Goal: Information Seeking & Learning: Compare options

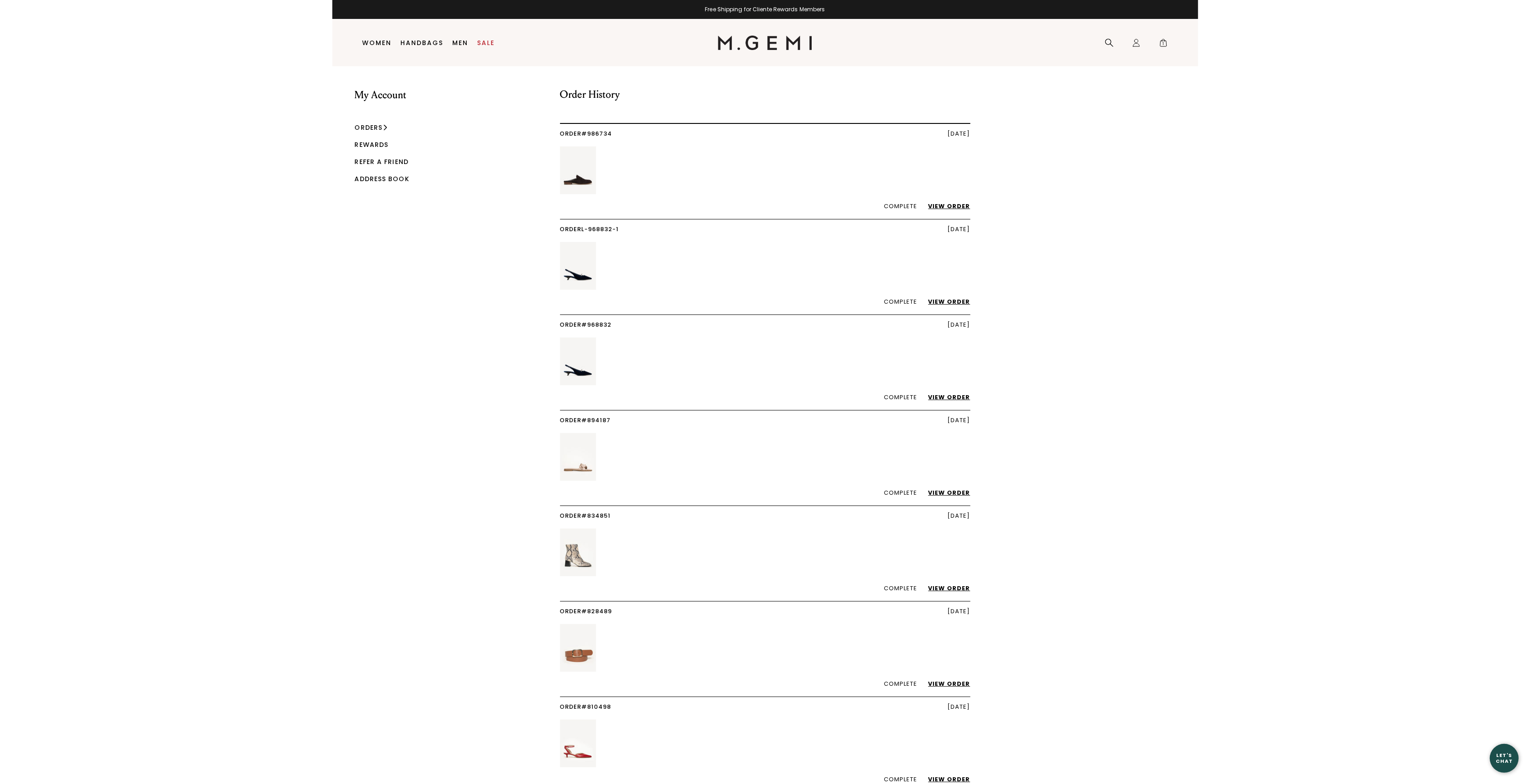
click at [949, 300] on link "View Order" at bounding box center [945, 302] width 51 height 8
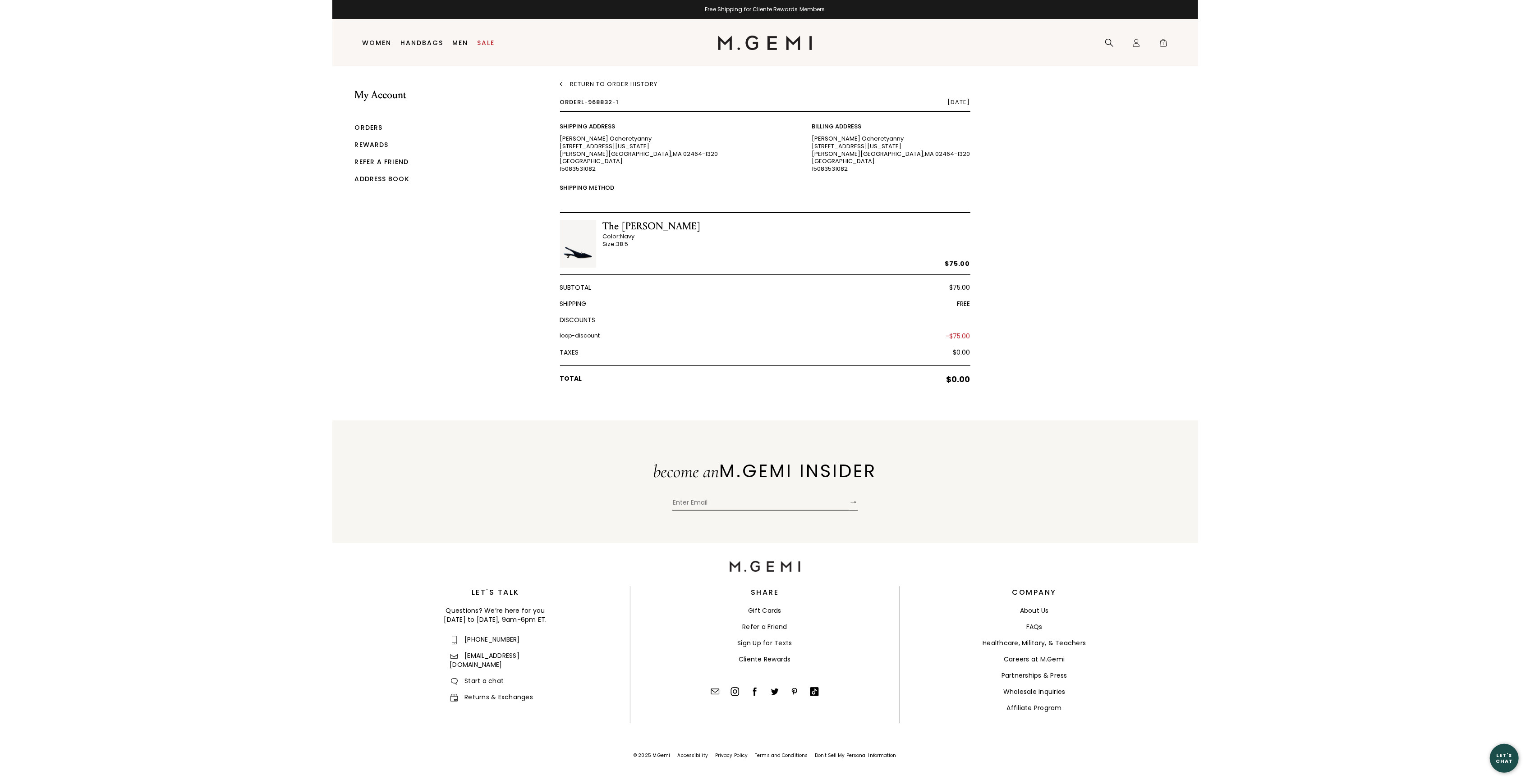
click at [626, 222] on div "The Lunetta" at bounding box center [652, 226] width 99 height 13
click at [590, 224] on div "The Lunetta Color: Navy Size: 38.5 $75.00" at bounding box center [765, 247] width 410 height 55
copy div "The Lunetta"
click at [1106, 39] on icon at bounding box center [1109, 43] width 8 height 8
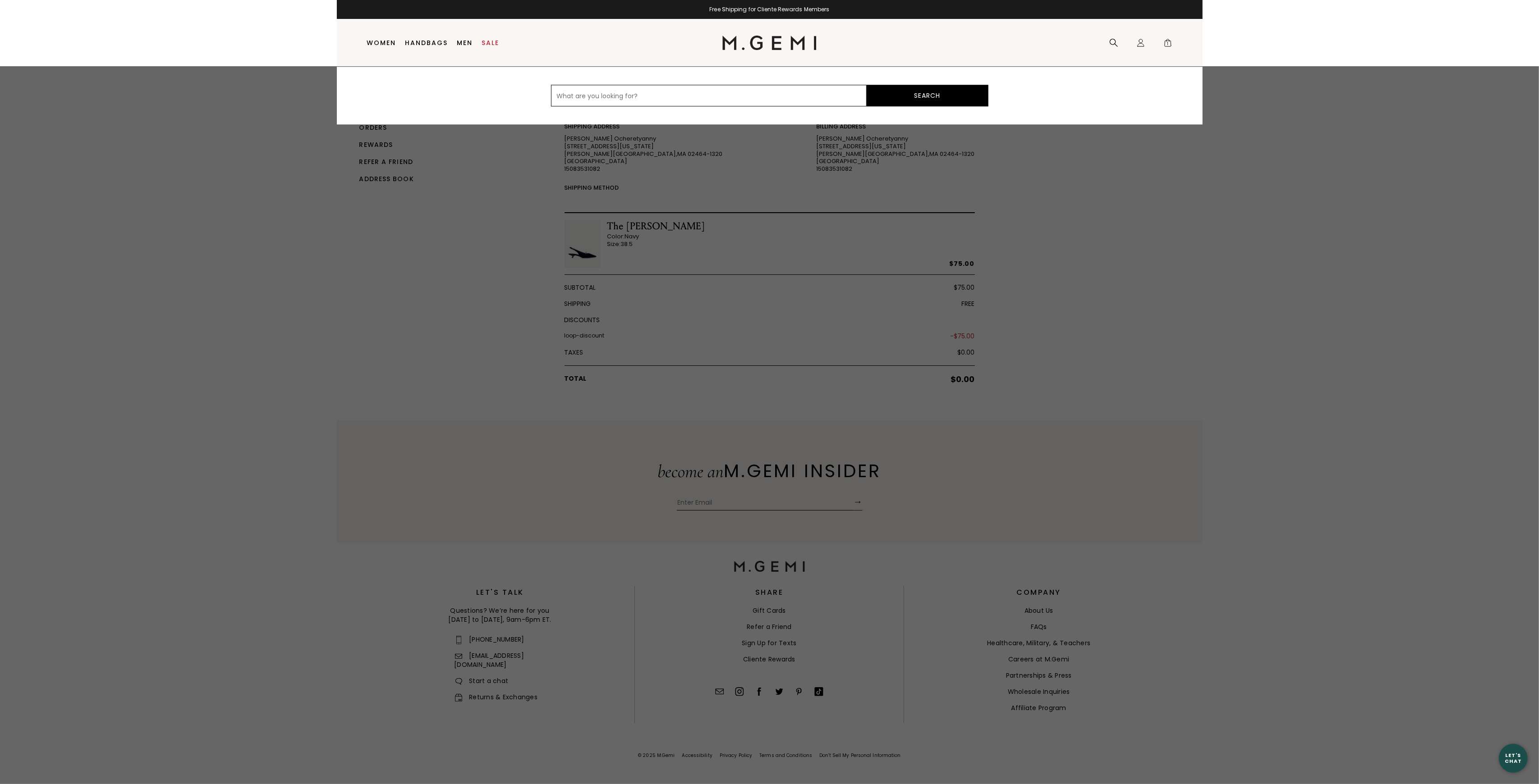
paste input "The Lunetta"
type input "The Lunetta"
click at [867, 85] on button "Search" at bounding box center [928, 96] width 122 height 21
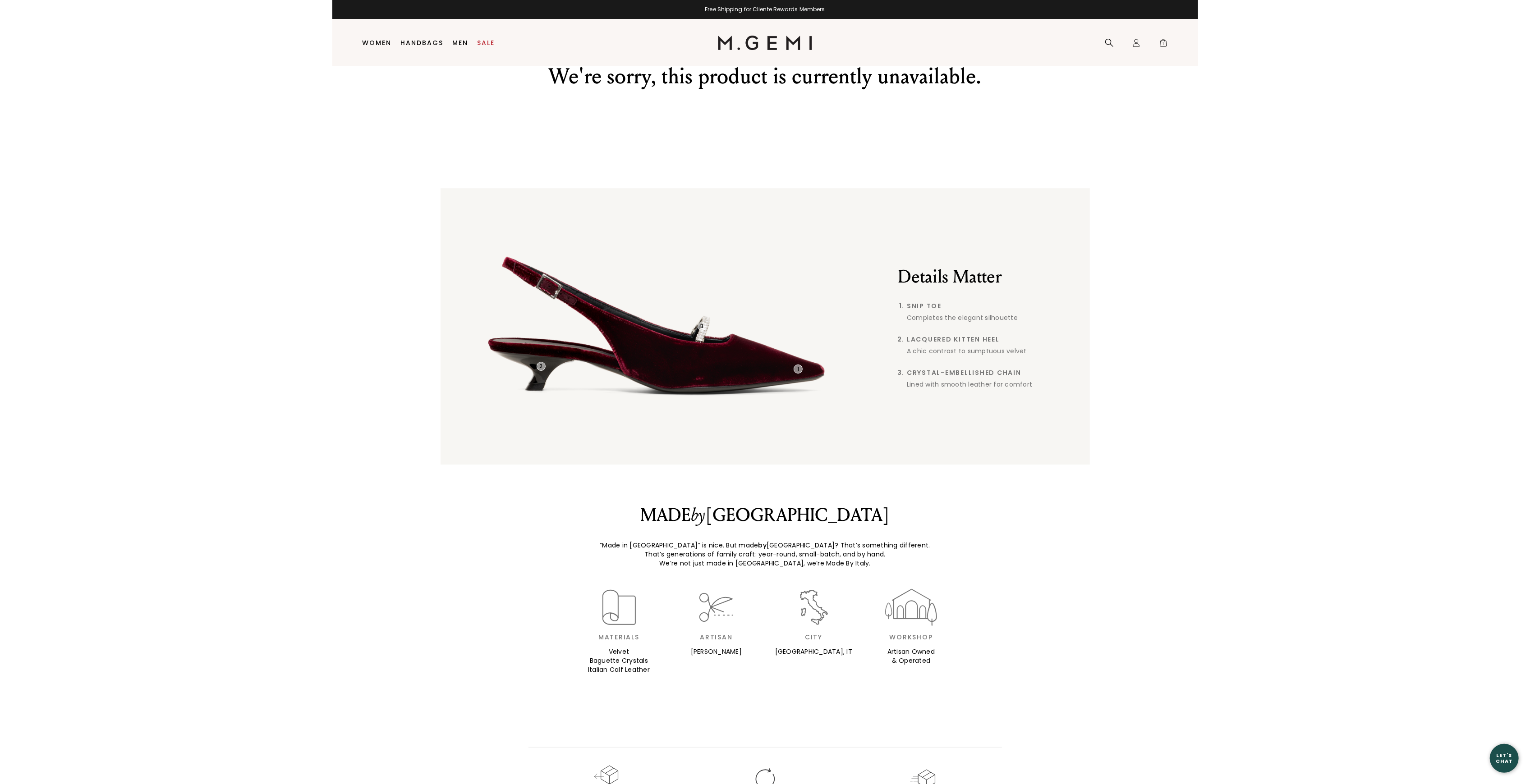
scroll to position [19, 0]
click at [487, 39] on link "Sale" at bounding box center [486, 43] width 17 height 7
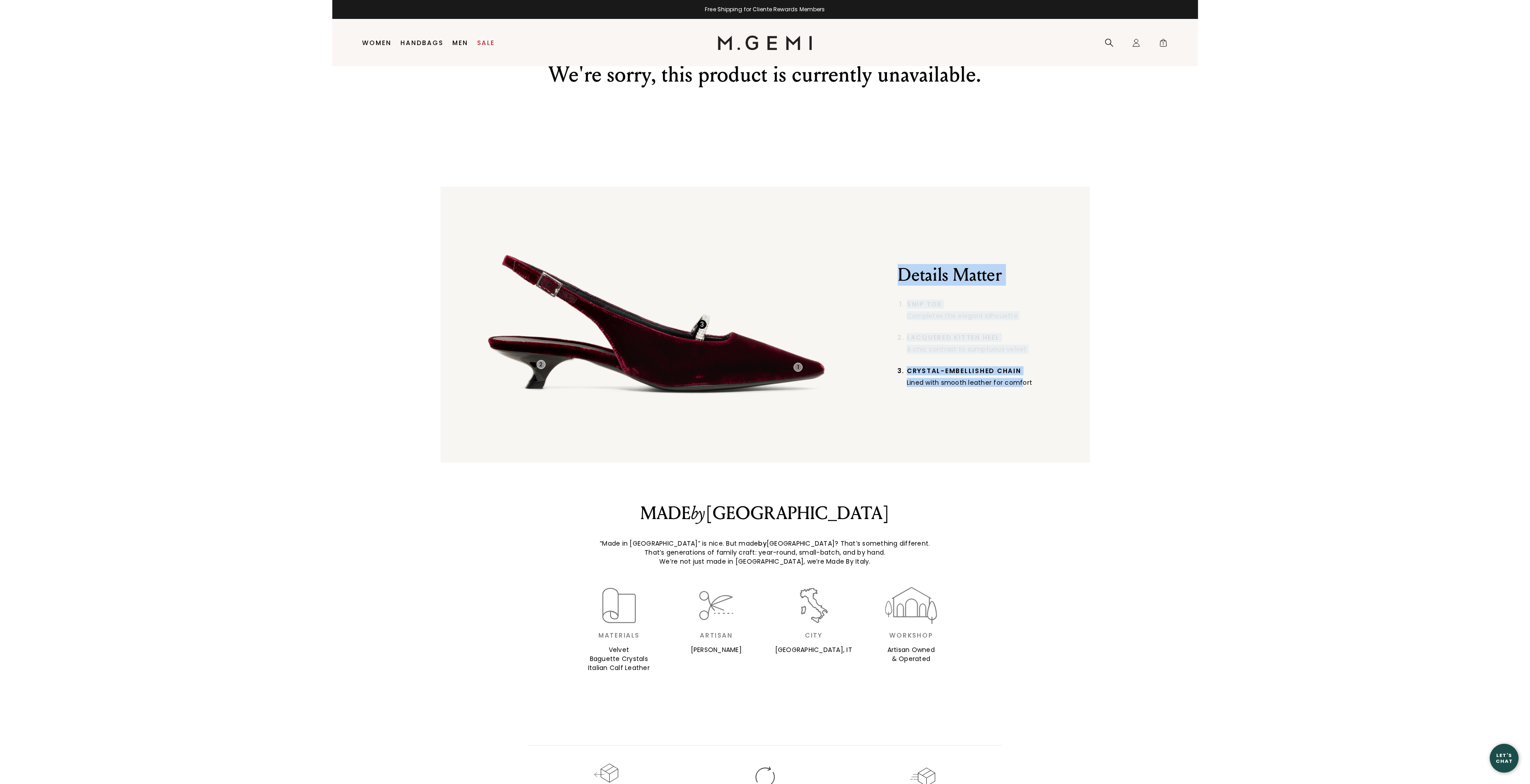
drag, startPoint x: 898, startPoint y: 271, endPoint x: 1022, endPoint y: 386, distance: 169.1
click at [1022, 386] on div "Details Matter Snip Toe Completes the elegant silhouette Lacquered Kitten Heel …" at bounding box center [992, 325] width 188 height 152
click at [1050, 381] on div "Lined with smooth leather for comfort" at bounding box center [993, 382] width 172 height 9
drag, startPoint x: 1044, startPoint y: 385, endPoint x: 890, endPoint y: 272, distance: 191.0
click at [890, 272] on div "1 2 3 Details Matter Snip Toe Completes the elegant silhouette Lacquered Kitten…" at bounding box center [765, 324] width 649 height 276
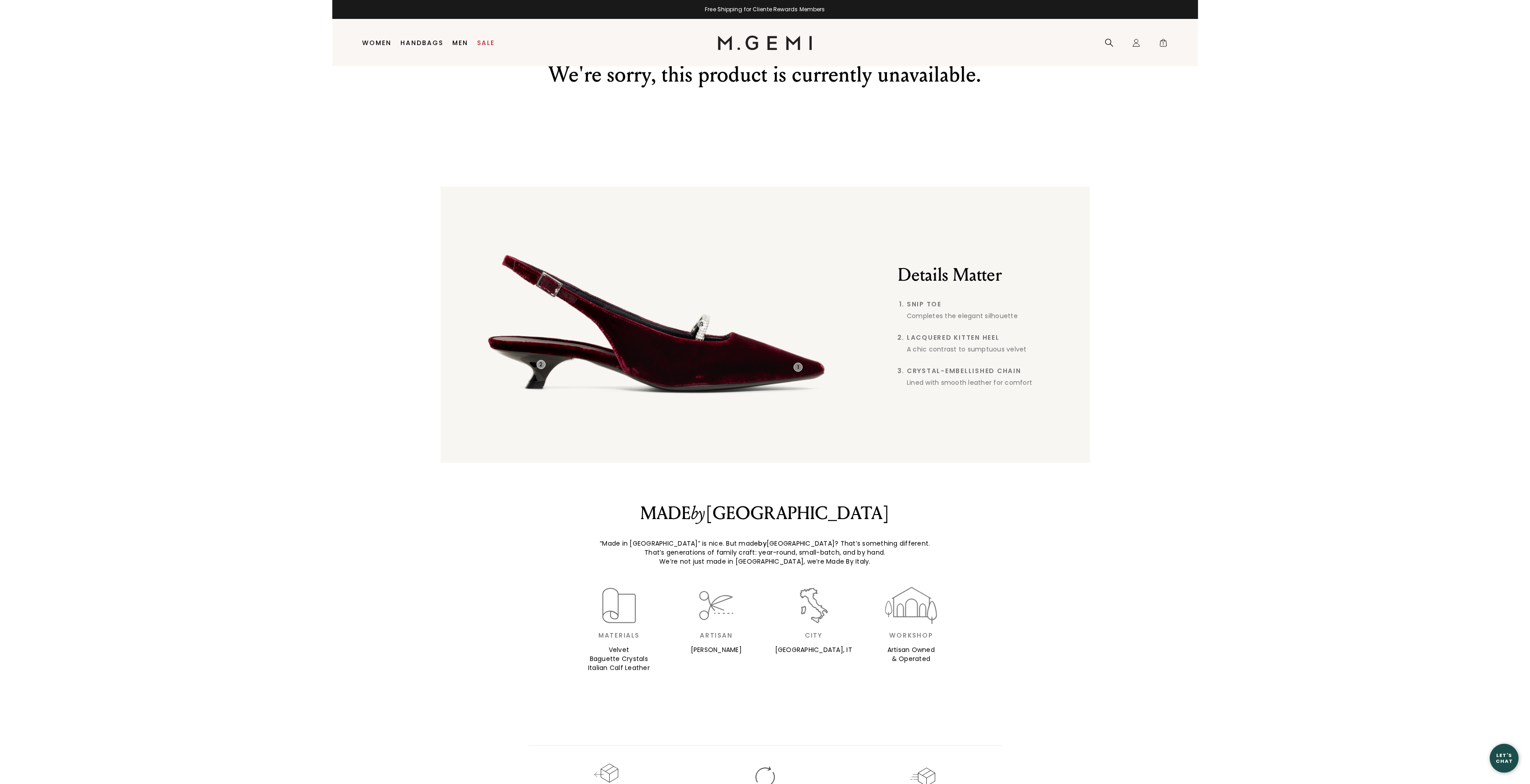
copy div "1 2 3 Details Matter Snip Toe Completes the elegant silhouette Lacquered Kitten…"
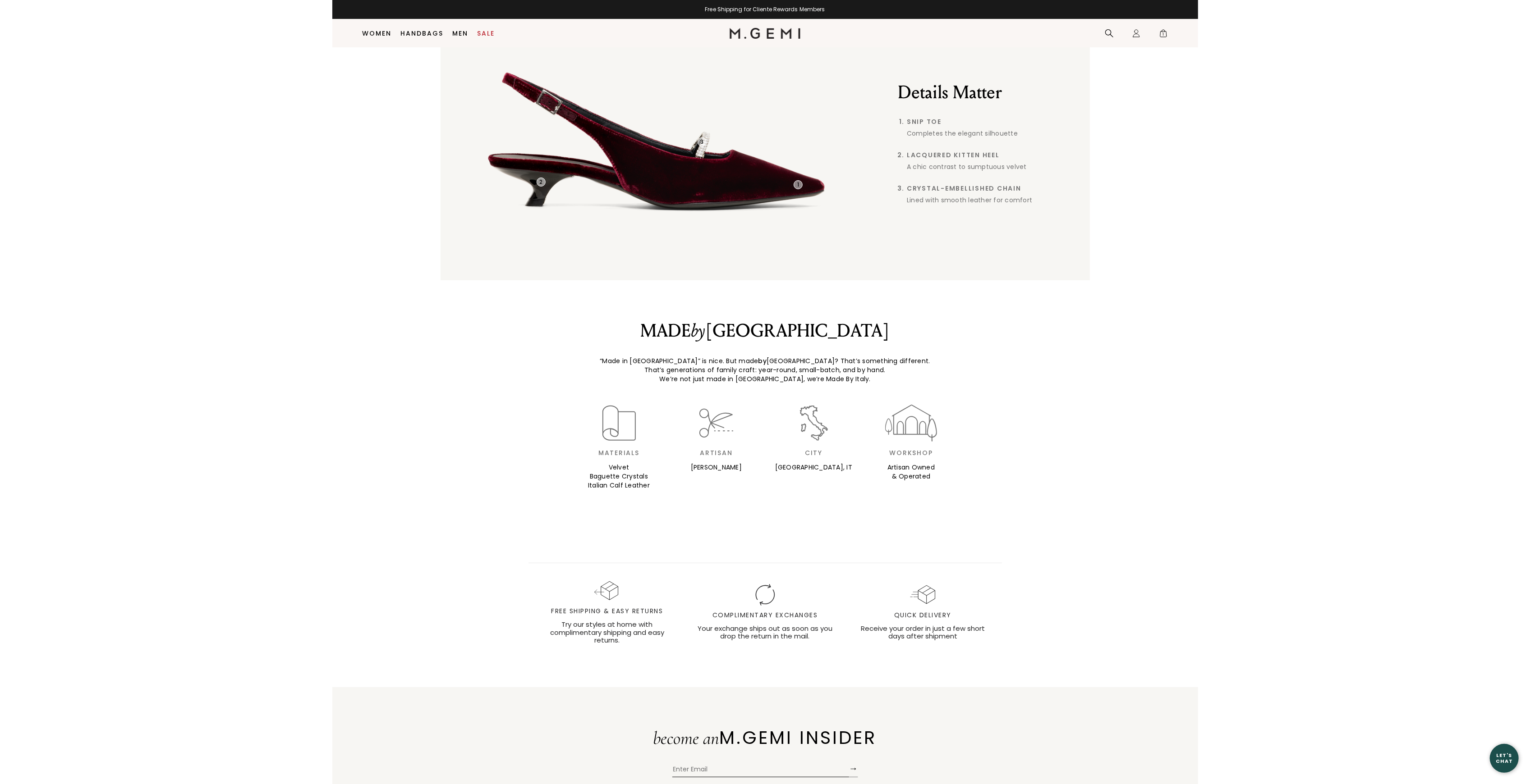
scroll to position [180, 0]
click at [930, 257] on div "1 2 3 Details Matter Snip Toe Completes the elegant silhouette Lacquered Kitten…" at bounding box center [765, 144] width 649 height 276
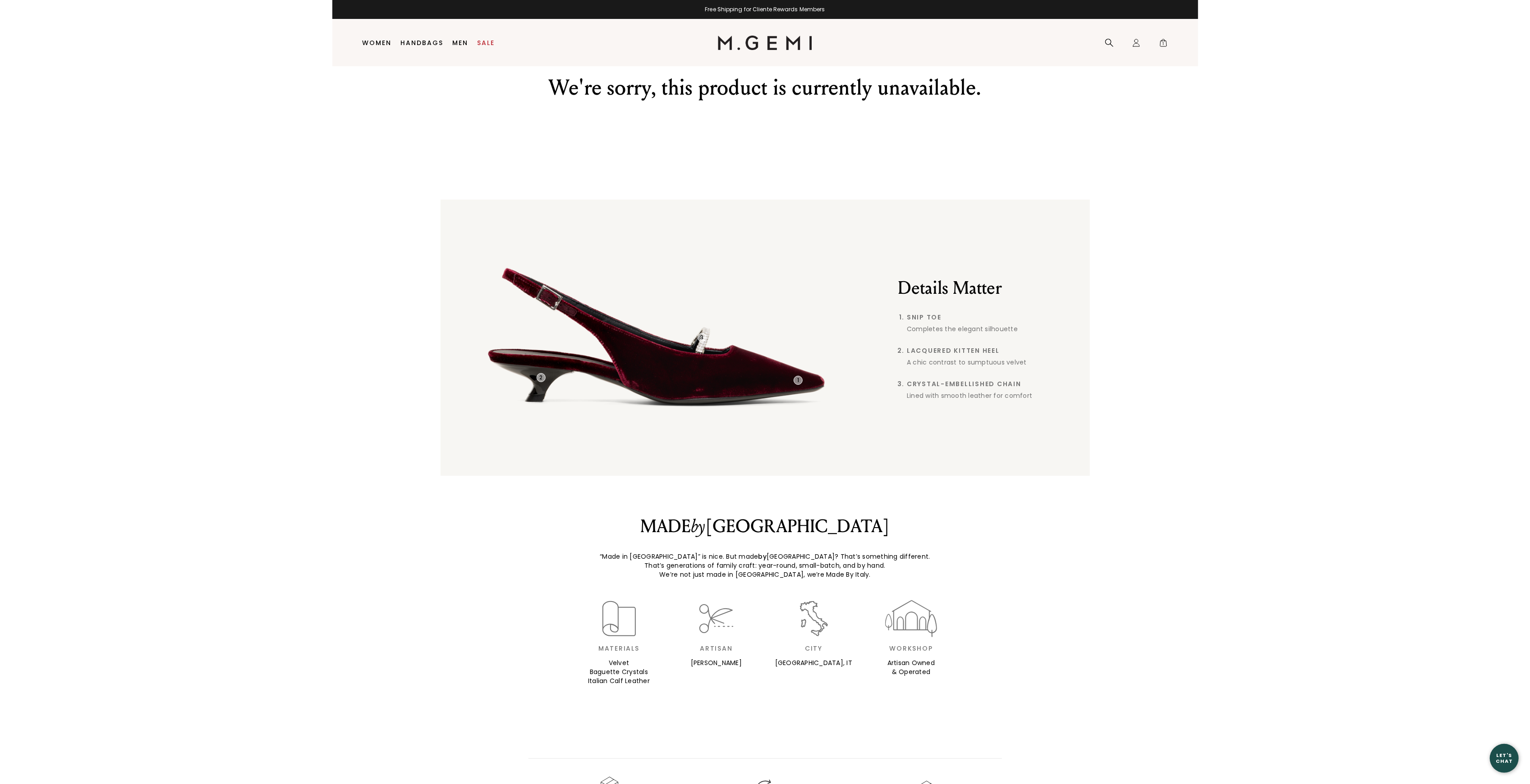
scroll to position [19, 0]
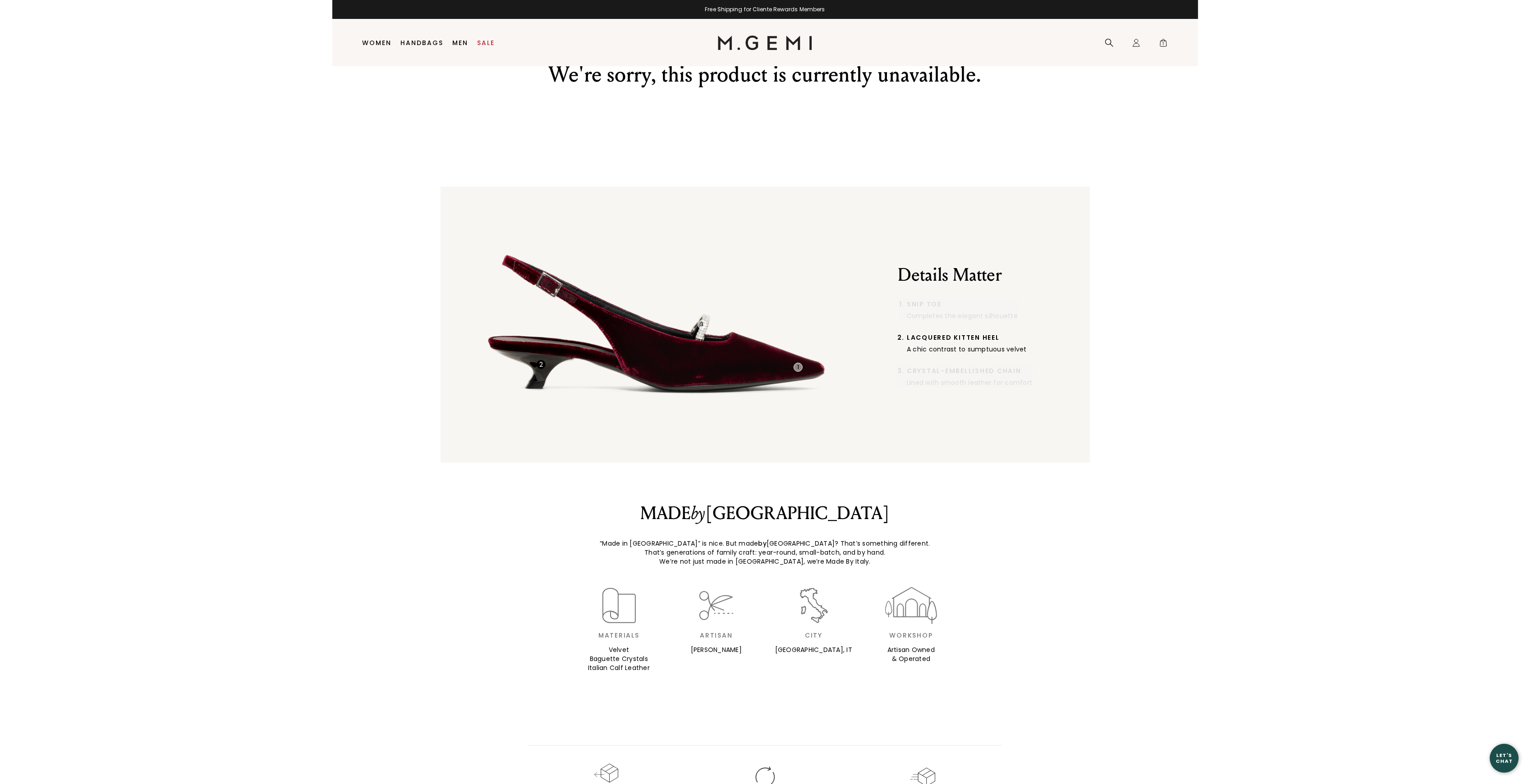
click at [541, 364] on div "2" at bounding box center [541, 364] width 9 height 9
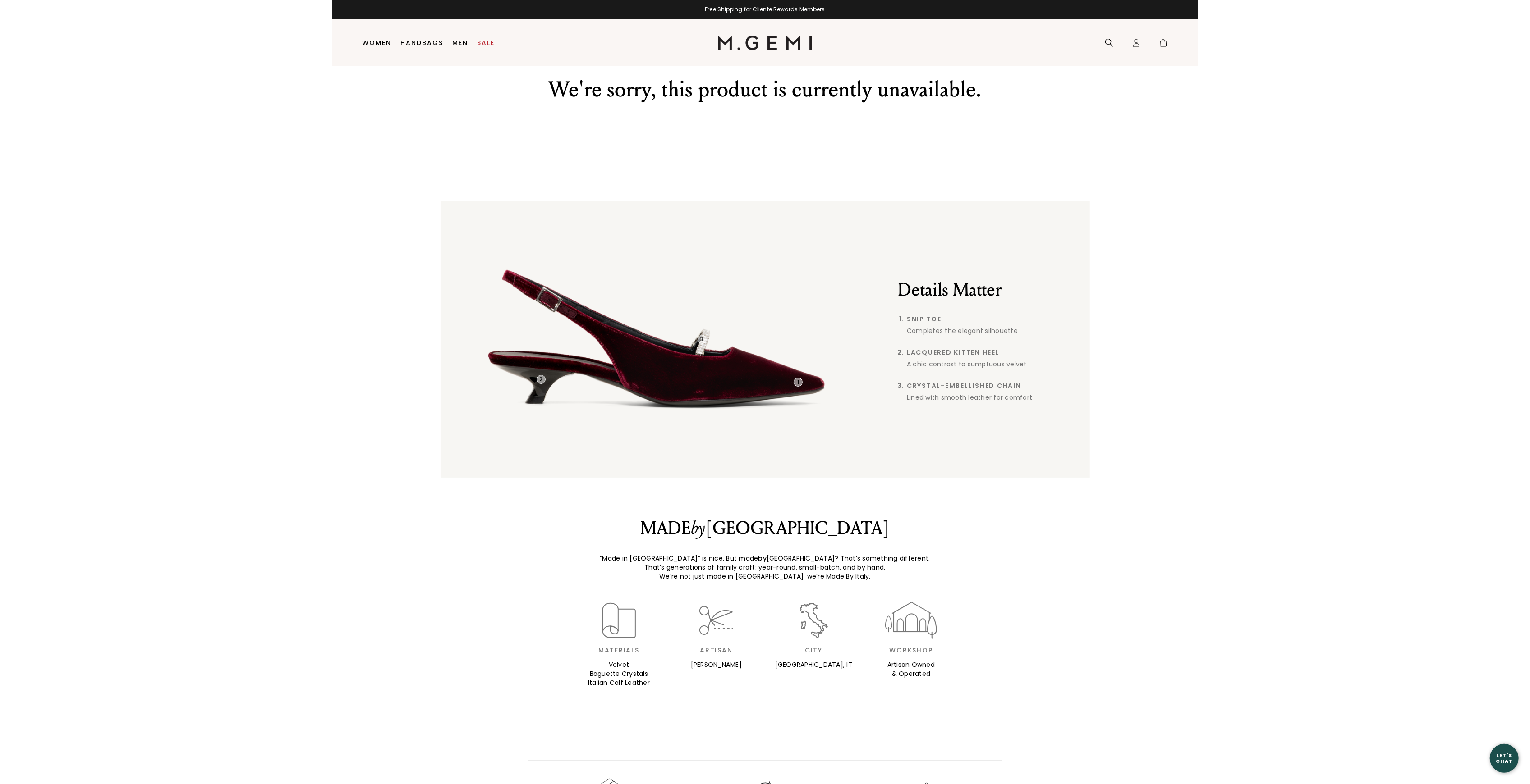
scroll to position [0, 0]
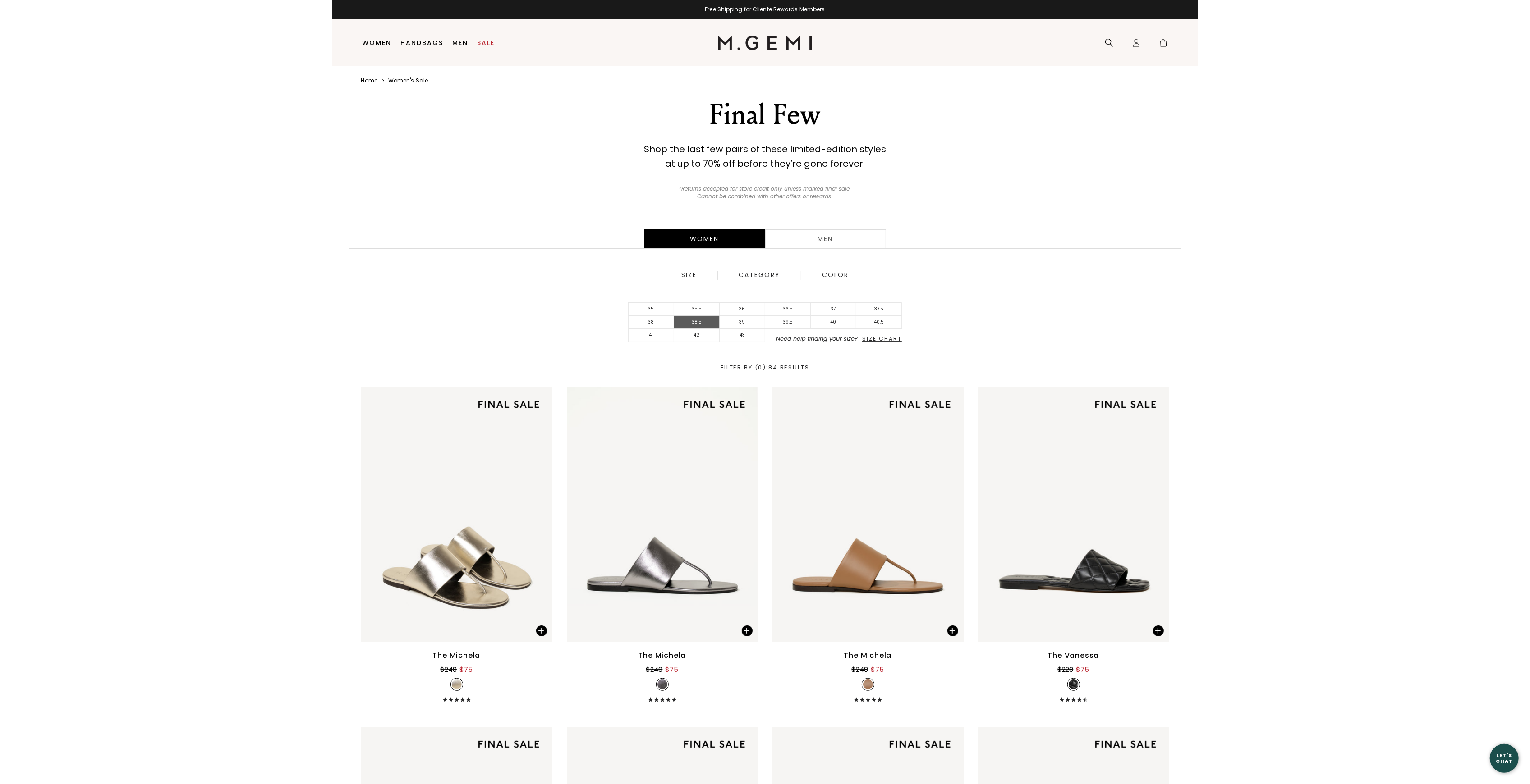
click at [720, 320] on li "38.5" at bounding box center [697, 322] width 45 height 13
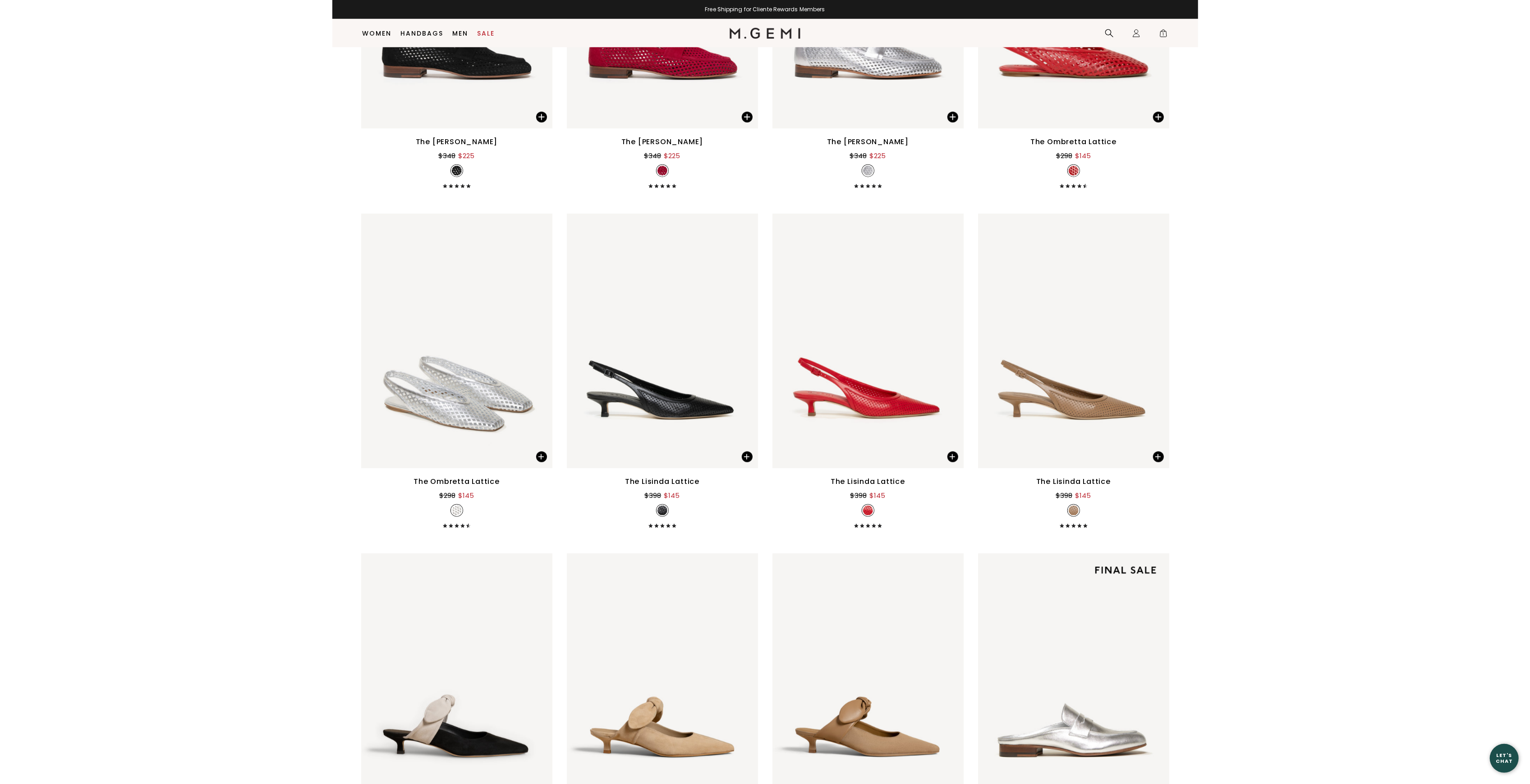
scroll to position [1063, 0]
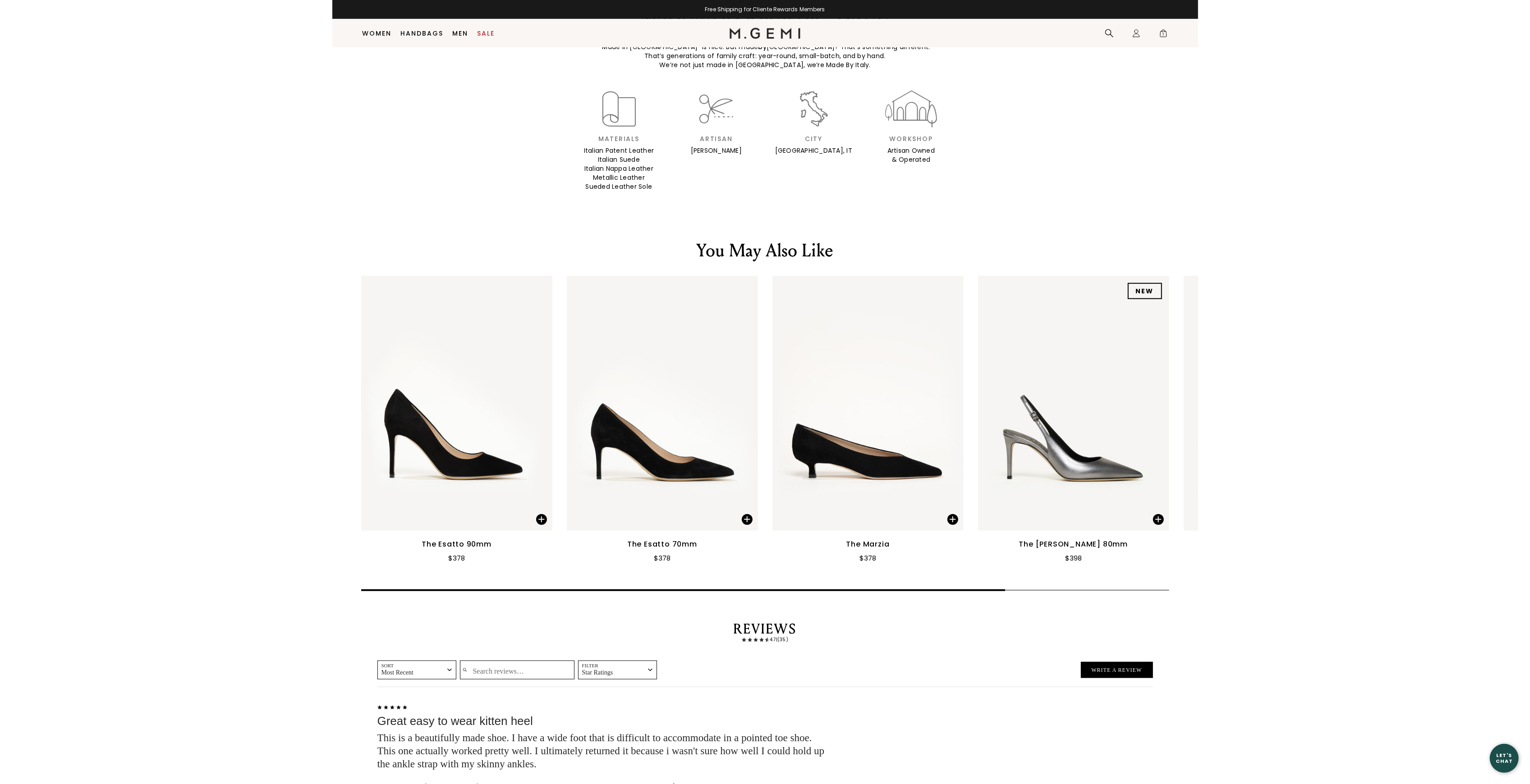
scroll to position [1080, 0]
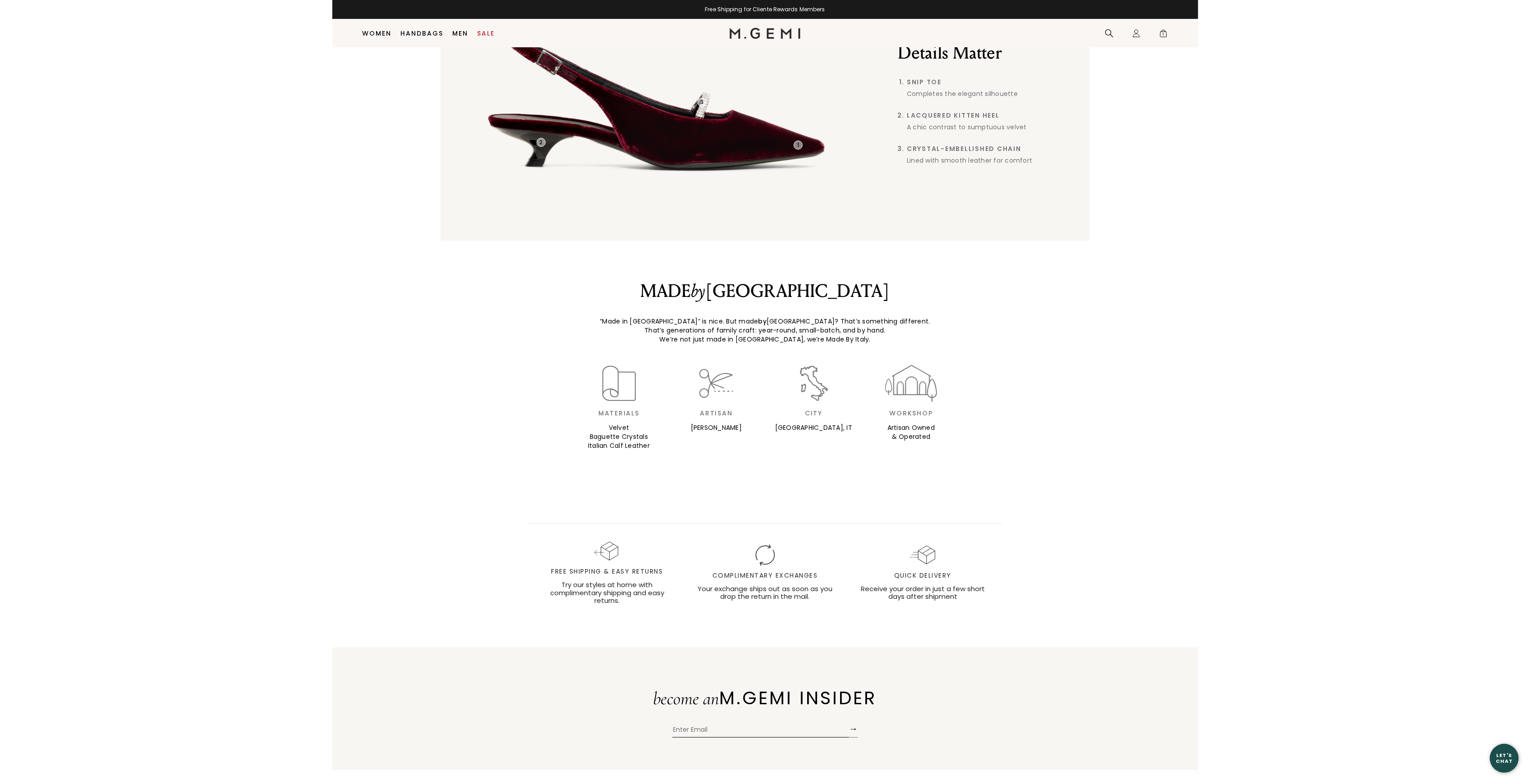
scroll to position [454, 0]
